Goal: Task Accomplishment & Management: Manage account settings

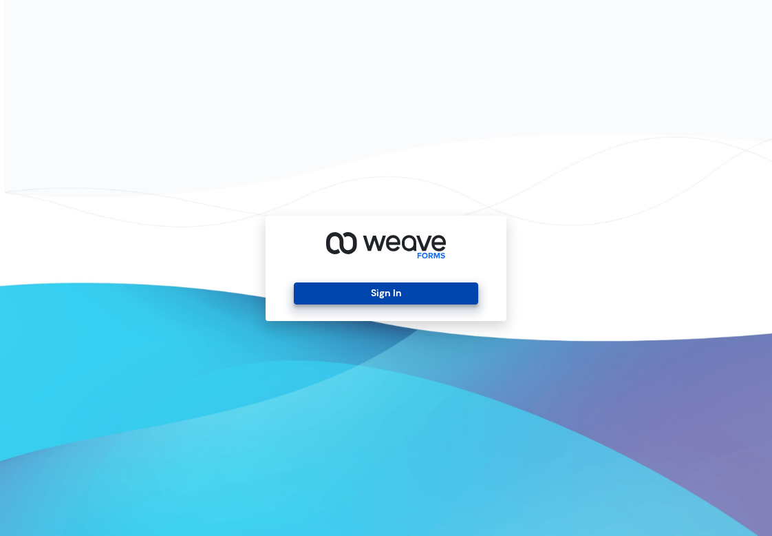
click at [392, 291] on button "Sign In" at bounding box center [386, 293] width 184 height 22
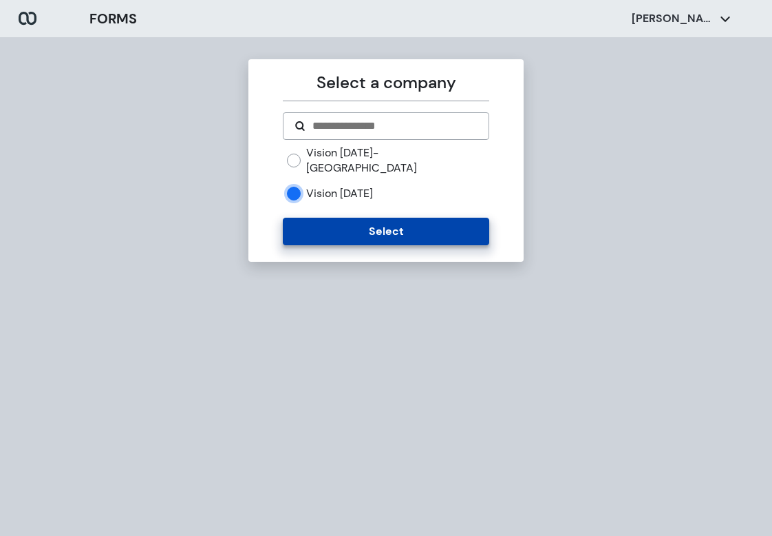
click at [366, 218] on button "Select" at bounding box center [386, 232] width 206 height 28
